Goal: Navigation & Orientation: Go to known website

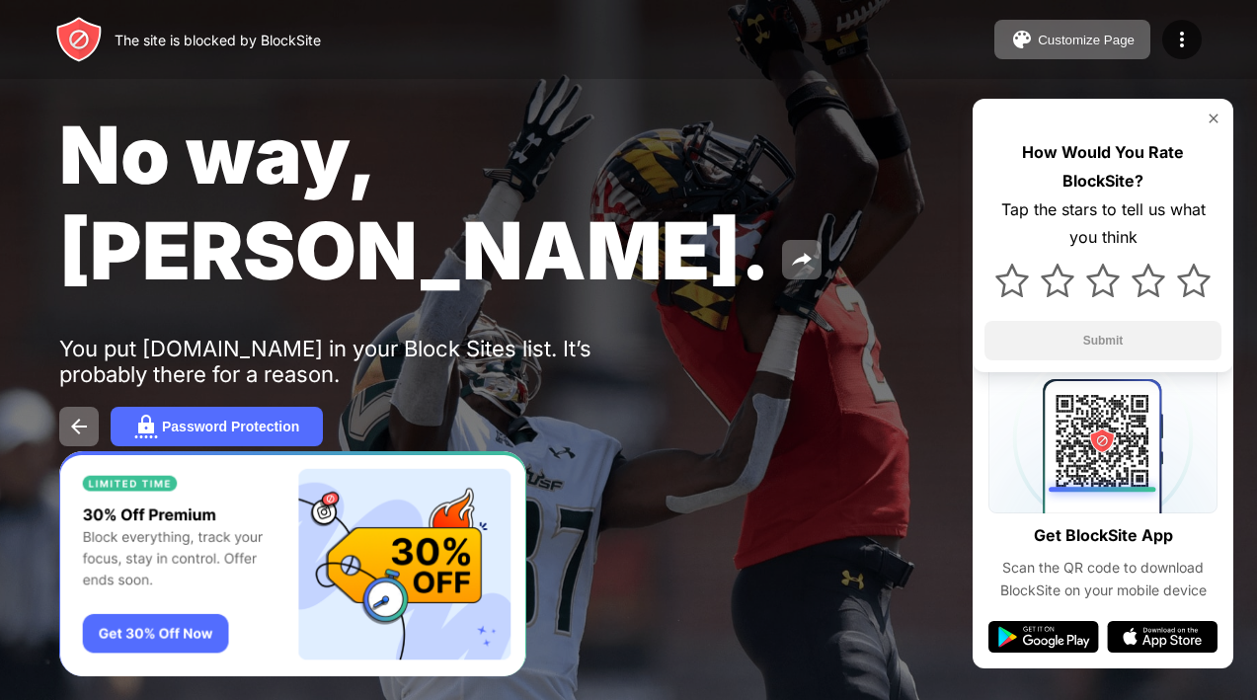
click at [485, 144] on span "No way, [PERSON_NAME]." at bounding box center [414, 203] width 711 height 192
